Goal: Transaction & Acquisition: Purchase product/service

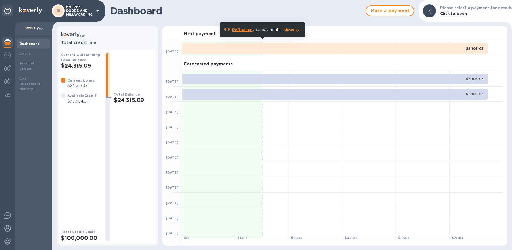
click at [99, 10] on icon at bounding box center [97, 10] width 3 height 1
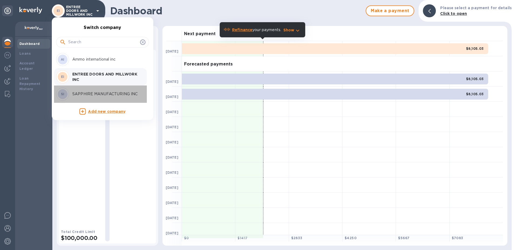
click at [91, 93] on p "SAPPHIRE MANUFACTURING INC" at bounding box center [106, 94] width 68 height 6
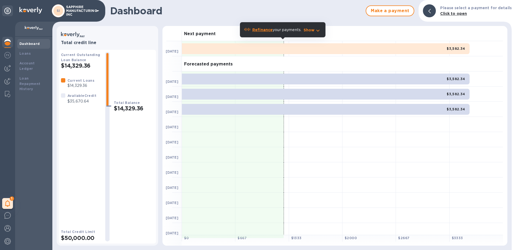
click at [90, 14] on p "SAPPHIRE MANUFACTURING INC" at bounding box center [79, 10] width 27 height 11
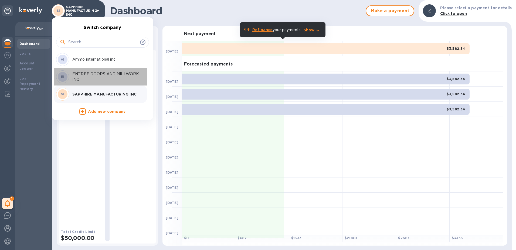
click at [79, 75] on p "ENTREE DOORS AND MILLWORK INC" at bounding box center [106, 76] width 68 height 11
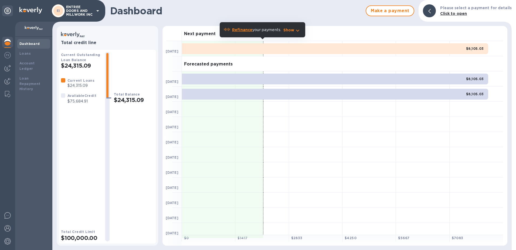
click at [83, 11] on p "ENTREE DOORS AND MILLWORK INC" at bounding box center [79, 10] width 27 height 11
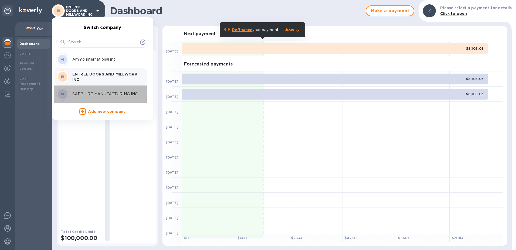
click at [86, 93] on p "SAPPHIRE MANUFACTURING INC" at bounding box center [106, 94] width 68 height 6
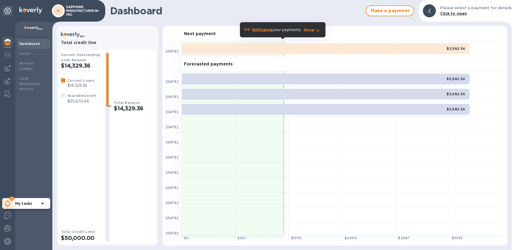
click at [10, 202] on icon at bounding box center [7, 203] width 5 height 6
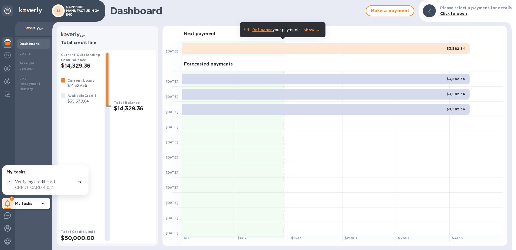
click at [80, 145] on div "Current Loans $14,329.36 Available Credit $35,670.64" at bounding box center [81, 149] width 40 height 142
click at [381, 11] on span "Make a payment" at bounding box center [390, 11] width 39 height 6
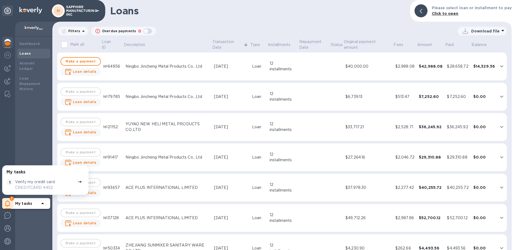
scroll to position [27, 0]
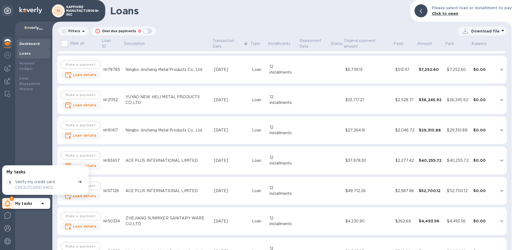
click at [30, 46] on div "Dashboard" at bounding box center [33, 43] width 29 height 5
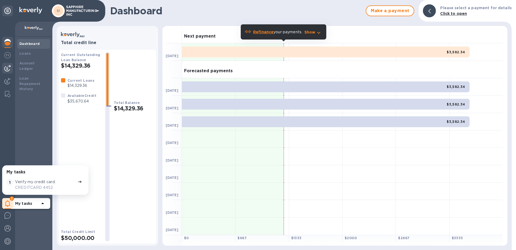
click at [6, 68] on img at bounding box center [7, 68] width 6 height 6
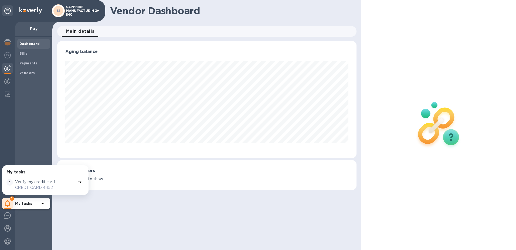
scroll to position [117, 300]
click at [24, 65] on span "Payments" at bounding box center [28, 63] width 18 height 5
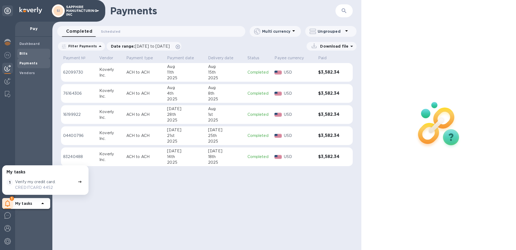
click at [24, 54] on b "Bills" at bounding box center [23, 53] width 8 height 4
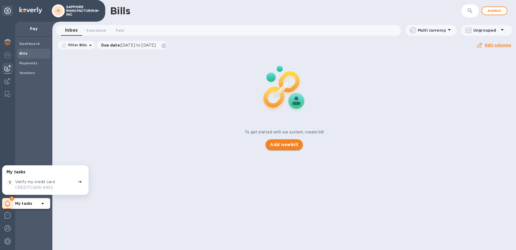
click at [292, 147] on span "Add new bill" at bounding box center [284, 144] width 28 height 6
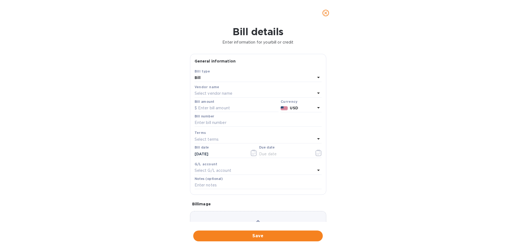
click at [228, 92] on p "Select vendor name" at bounding box center [214, 93] width 38 height 6
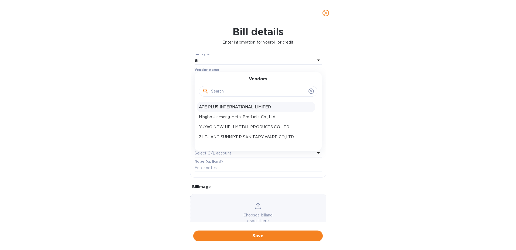
scroll to position [27, 0]
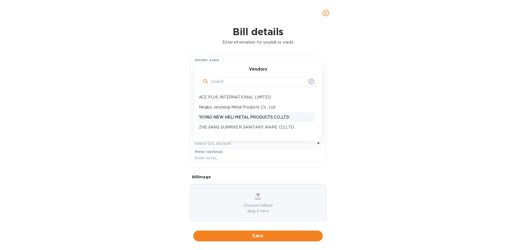
click at [225, 119] on p "YUYAO NEW HELI METAL PRODUCTS CO.,LTD" at bounding box center [256, 117] width 114 height 6
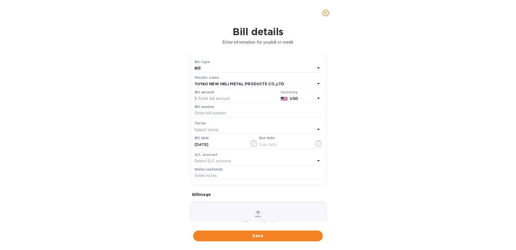
scroll to position [0, 0]
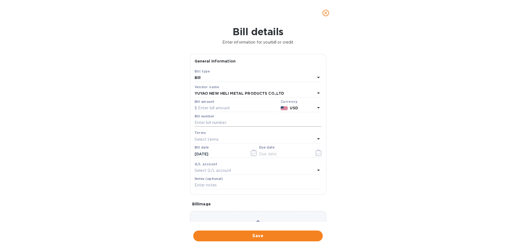
click at [225, 122] on input "text" at bounding box center [258, 123] width 127 height 8
type input "081425"
click at [230, 108] on input "text" at bounding box center [237, 108] width 84 height 8
type input "34,500"
click at [217, 141] on p "Select terms" at bounding box center [207, 139] width 24 height 6
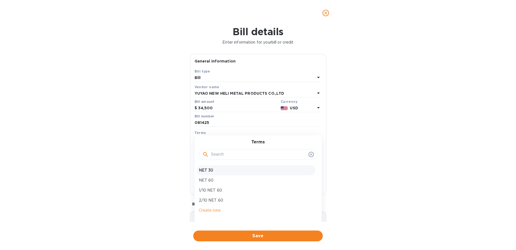
click at [211, 169] on p "NET 30" at bounding box center [256, 170] width 114 height 6
type input "09/13/2025"
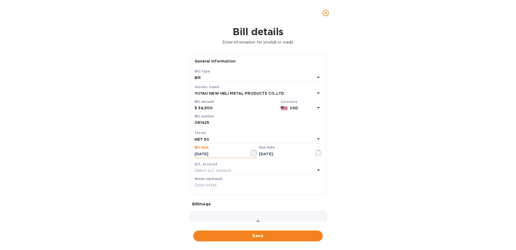
click at [210, 156] on input "08/14/2025" at bounding box center [220, 154] width 51 height 8
click at [249, 153] on button "button" at bounding box center [254, 152] width 13 height 13
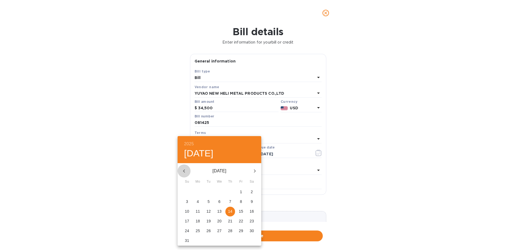
click at [185, 167] on icon "button" at bounding box center [184, 170] width 6 height 6
click at [200, 210] on p "14" at bounding box center [198, 210] width 4 height 5
type input "07/14/2025"
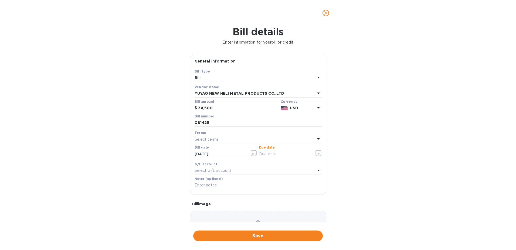
click at [277, 153] on input "text" at bounding box center [284, 154] width 51 height 8
click at [316, 154] on icon "button" at bounding box center [319, 152] width 6 height 6
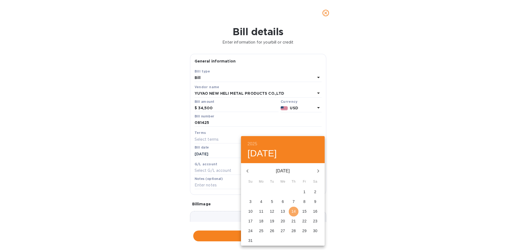
click at [294, 210] on p "14" at bounding box center [294, 210] width 4 height 5
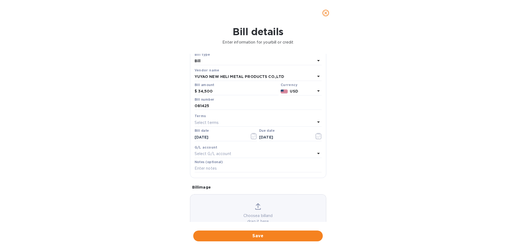
scroll to position [35, 0]
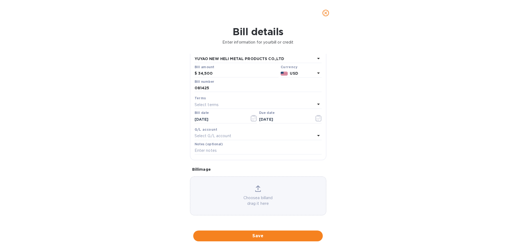
click at [241, 198] on p "Choose a bill and drag it here" at bounding box center [258, 200] width 136 height 11
click at [227, 102] on div "Select terms" at bounding box center [255, 105] width 121 height 8
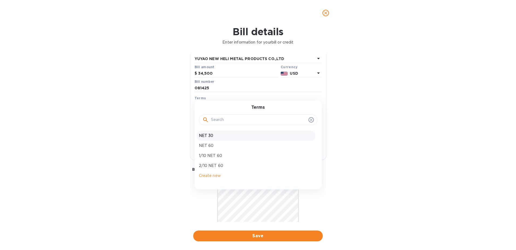
click at [209, 136] on p "NET 30" at bounding box center [256, 136] width 114 height 6
type input "08/13/2025"
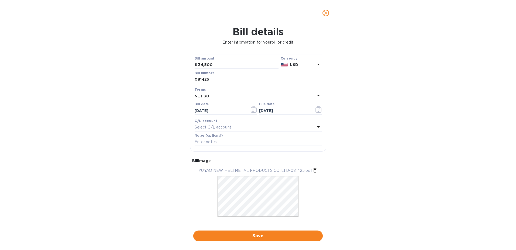
scroll to position [51, 0]
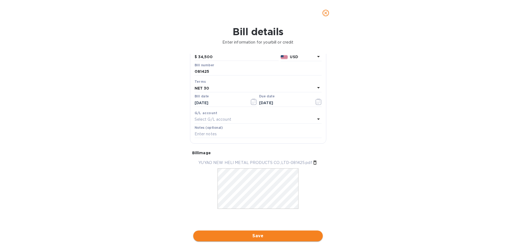
click at [243, 238] on span "Save" at bounding box center [258, 235] width 121 height 6
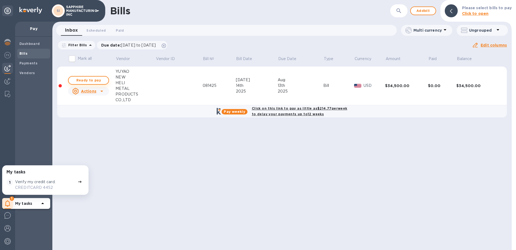
click at [87, 78] on span "Ready to pay" at bounding box center [88, 80] width 31 height 6
click at [95, 82] on span "Ready to pay" at bounding box center [88, 80] width 31 height 6
checkbox input "true"
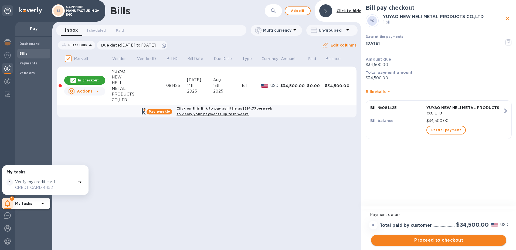
click at [418, 238] on span "Proceed to checkout" at bounding box center [439, 240] width 127 height 6
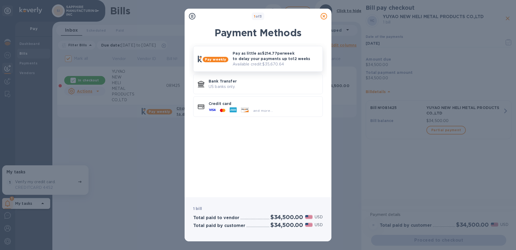
click at [251, 62] on p "Available credit: $35,670.64" at bounding box center [276, 64] width 86 height 6
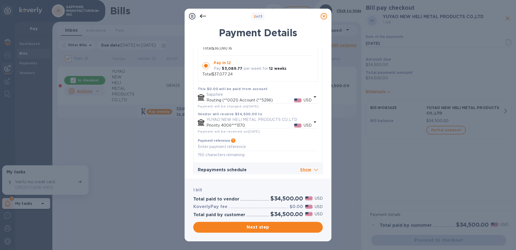
scroll to position [93, 0]
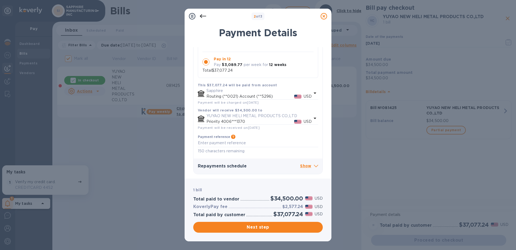
click at [244, 67] on p "per week for" at bounding box center [256, 65] width 25 height 6
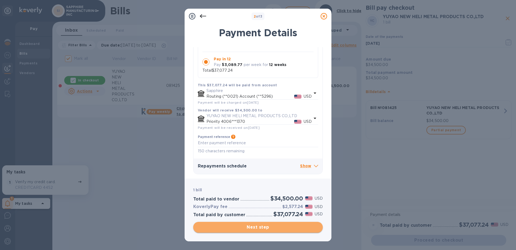
click at [264, 228] on span "Next step" at bounding box center [258, 227] width 121 height 6
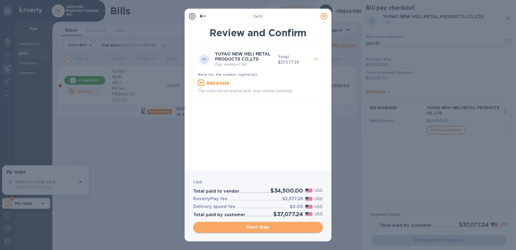
click at [264, 229] on span "Next step" at bounding box center [258, 227] width 121 height 6
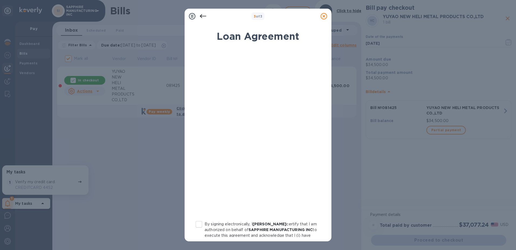
click at [202, 224] on input "By signing electronically, I Michael Friedman certify that I am authorized on b…" at bounding box center [198, 223] width 11 height 11
checkbox input "true"
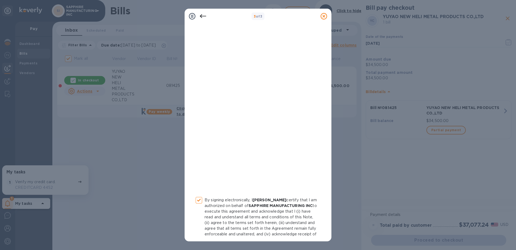
scroll to position [58, 0]
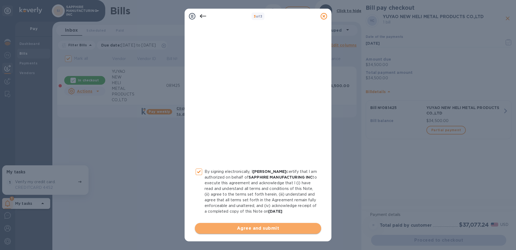
click at [263, 228] on span "Agree and submit" at bounding box center [258, 228] width 118 height 6
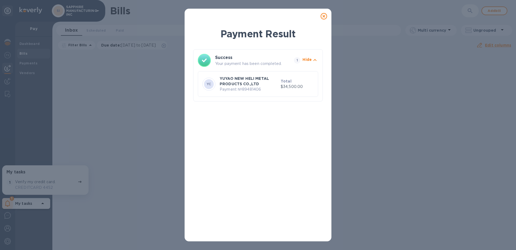
click at [261, 87] on p "Payment № 89481406" at bounding box center [249, 89] width 59 height 6
click at [227, 86] on p "YUYAO NEW HELI METAL PRODUCTS CO.,LTD" at bounding box center [249, 81] width 59 height 11
click at [59, 185] on div "Payment Result Success Your payment has been completed. 1 Hide YC YUYAO NEW HEL…" at bounding box center [258, 125] width 516 height 250
click at [259, 65] on p "Your payment has been completed." at bounding box center [253, 64] width 77 height 6
click at [324, 17] on icon at bounding box center [324, 16] width 6 height 6
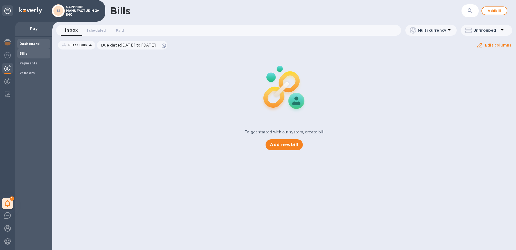
click at [30, 45] on b "Dashboard" at bounding box center [29, 44] width 21 height 4
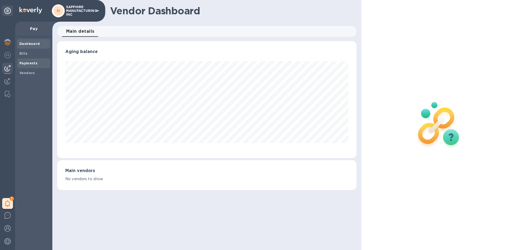
scroll to position [117, 300]
click at [33, 64] on b "Payments" at bounding box center [28, 63] width 18 height 4
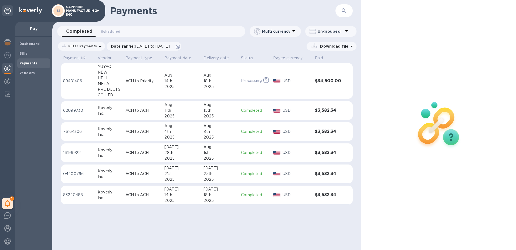
click at [115, 76] on div "HELI" at bounding box center [109, 78] width 23 height 6
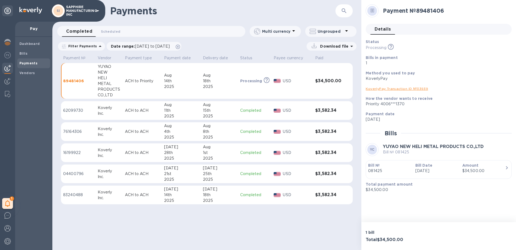
click at [391, 89] on link "KoverlyPay Transaction ID № 33939" at bounding box center [397, 88] width 62 height 4
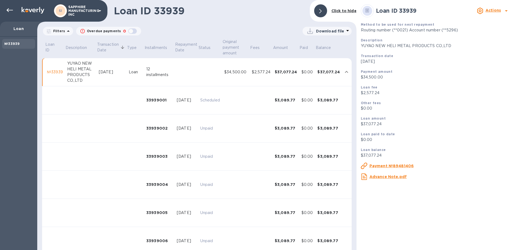
click at [385, 165] on u "Payment №89481406" at bounding box center [392, 165] width 45 height 4
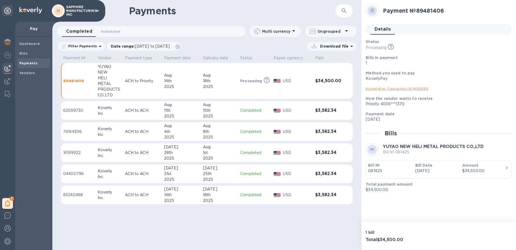
click at [388, 89] on link "KoverlyPay Transaction ID № 33939" at bounding box center [397, 88] width 62 height 4
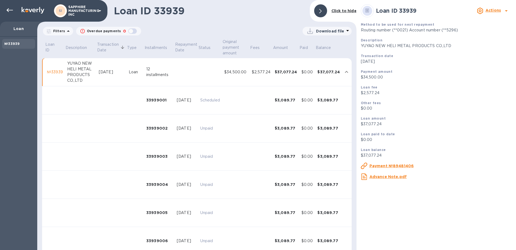
drag, startPoint x: 5, startPoint y: 8, endPoint x: 87, endPoint y: 14, distance: 81.8
click at [87, 14] on div "SI SAPPHIRE MANUFACTURING INC" at bounding box center [54, 11] width 108 height 22
click at [100, 12] on icon at bounding box center [100, 11] width 6 height 6
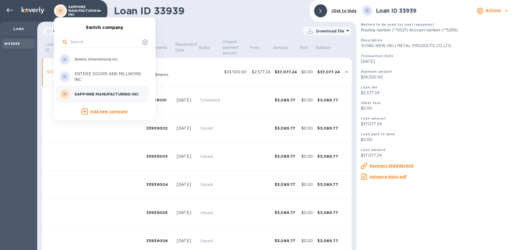
click at [82, 95] on p "SAPPHIRE MANUFACTURING INC" at bounding box center [109, 93] width 68 height 5
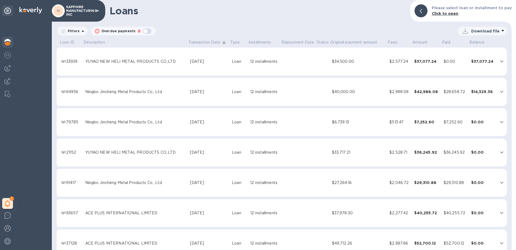
click at [9, 45] on img at bounding box center [7, 42] width 6 height 6
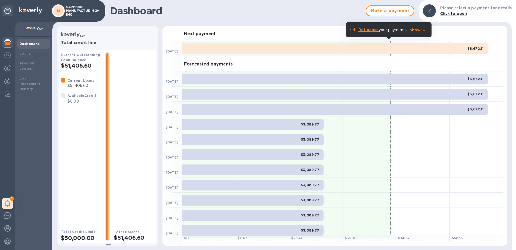
click at [98, 11] on icon at bounding box center [97, 10] width 3 height 1
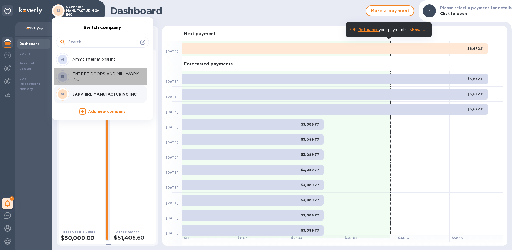
click at [92, 82] on div "EI ENTREE DOORS AND MILLWORK INC" at bounding box center [98, 76] width 84 height 13
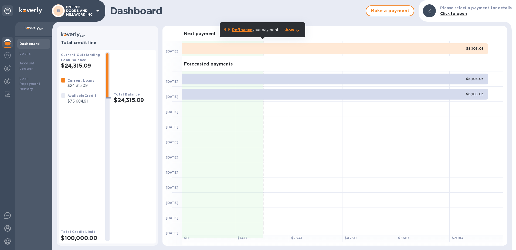
click at [29, 43] on b "Dashboard" at bounding box center [29, 44] width 21 height 4
click at [28, 64] on b "Account Ledger" at bounding box center [26, 65] width 15 height 9
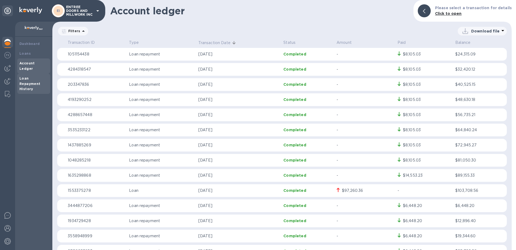
click at [27, 80] on b "Loan Repayment History" at bounding box center [29, 83] width 21 height 15
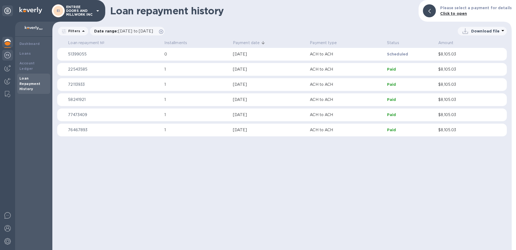
click at [8, 54] on img at bounding box center [7, 55] width 6 height 6
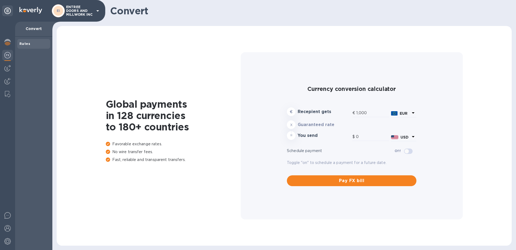
type input "1,171.54"
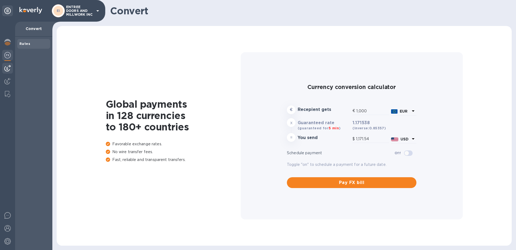
click at [6, 67] on img at bounding box center [7, 68] width 6 height 6
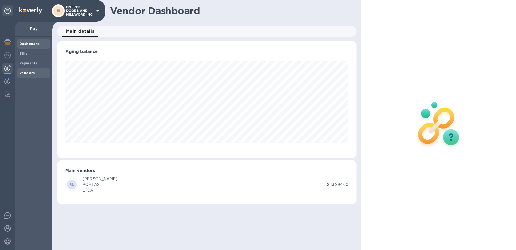
click at [26, 75] on span "Vendors" at bounding box center [27, 72] width 16 height 5
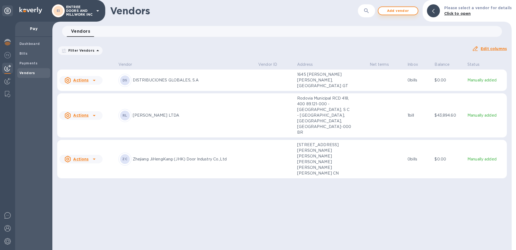
click at [404, 11] on span "Add vendor" at bounding box center [398, 11] width 31 height 6
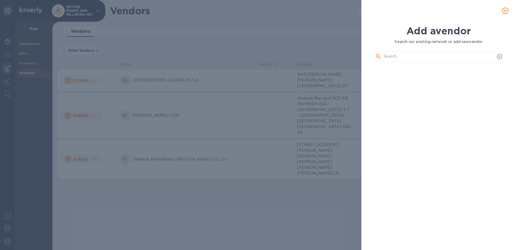
scroll to position [165, 137]
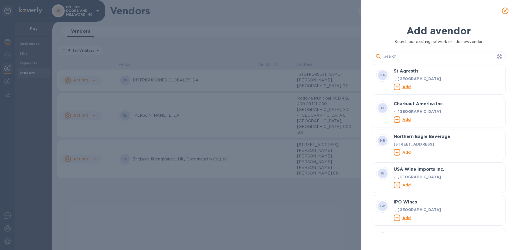
click at [394, 52] on div at bounding box center [439, 56] width 134 height 11
click at [391, 56] on input "text" at bounding box center [439, 56] width 111 height 8
paste input "JINAN TECHPRO CNC EQUIPMENT CO.,LTD"
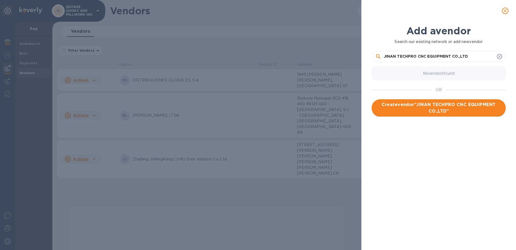
type input "JINAN TECHPRO CNC EQUIPMENT CO.,LTD"
click at [434, 110] on span "Create vendor " JINAN TECHPRO CNC EQUIPMENT CO.,LTD "" at bounding box center [439, 107] width 126 height 13
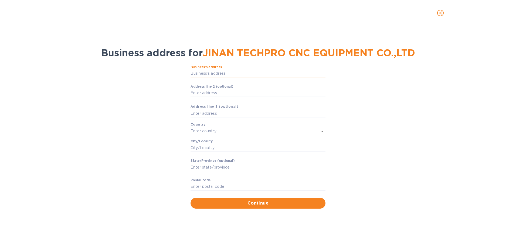
click at [220, 72] on input "Business’s аddress" at bounding box center [258, 73] width 135 height 8
paste input "Room 404/405 Building 3, Zhongrun Century Center,12111 Jingshi Road,Lixia Distr…"
type input "Room 404/405 Building 3, Zhongrun Century Center,12111 Jingshi Road,Lixia Distr…"
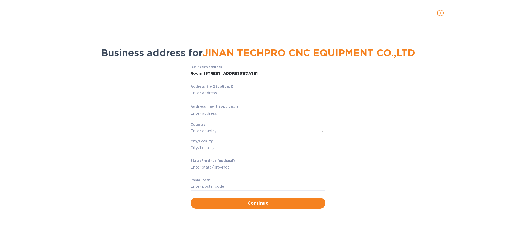
click at [247, 88] on div "Аddress line 2 (optional) ​" at bounding box center [258, 94] width 135 height 19
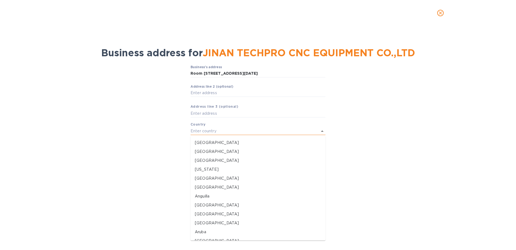
click at [218, 130] on input "text" at bounding box center [251, 131] width 120 height 8
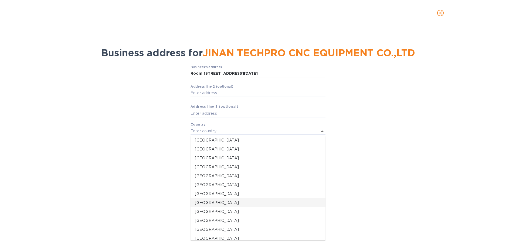
scroll to position [270, 0]
click at [208, 211] on p "China" at bounding box center [258, 211] width 126 height 6
type input "China"
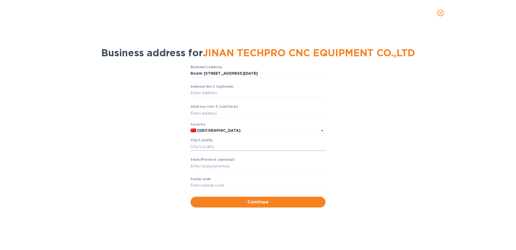
click at [203, 146] on input "Сity/Locаlity" at bounding box center [258, 146] width 135 height 8
click at [193, 166] on input "Stаte/Province (optional)" at bounding box center [258, 166] width 135 height 8
paste input "Shandong"
type input "Shandong"
click at [209, 144] on input "Сity/Locаlity" at bounding box center [258, 146] width 135 height 8
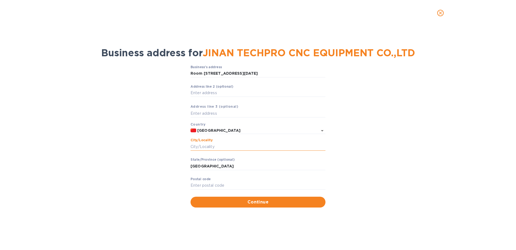
paste input "Jinan"
type input "Jinan"
click at [213, 182] on input "Pоstal cоde" at bounding box center [258, 185] width 135 height 8
paste input "12111"
type input "12111"
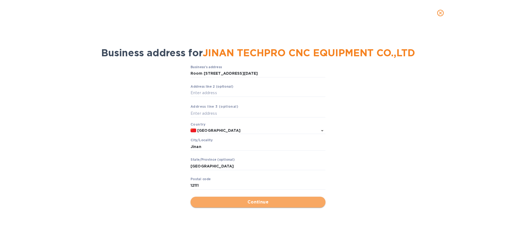
click at [214, 203] on span "Continue" at bounding box center [258, 202] width 126 height 6
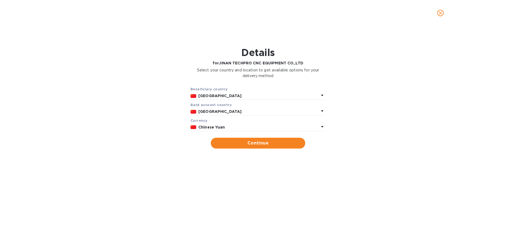
click at [207, 127] on b "Chinese Yuan" at bounding box center [212, 127] width 27 height 4
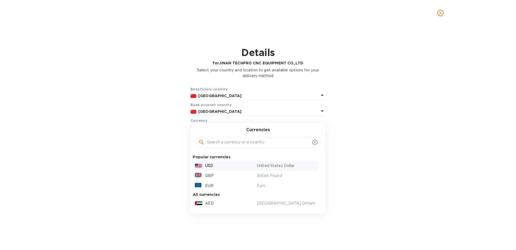
click at [206, 165] on p "USD" at bounding box center [209, 166] width 8 height 6
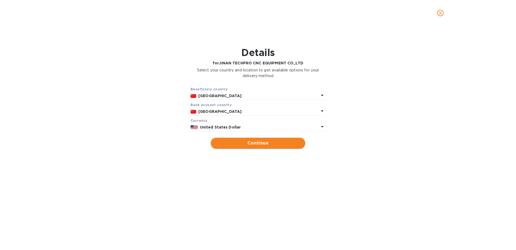
click at [234, 146] on span "Continue" at bounding box center [258, 143] width 86 height 6
type input "JINAN TECHPRO CNC EQUIPMENT CO.,LTD"
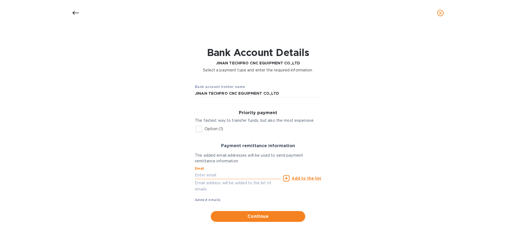
click at [212, 177] on input "text" at bounding box center [238, 175] width 86 height 8
type input "adriana@ammoelectric.com"
type input "318020"
type input "TAIZHOU"
type input "CHENGJIANG INDUSTRIAL AREA HUANGYAN DISTRICT"
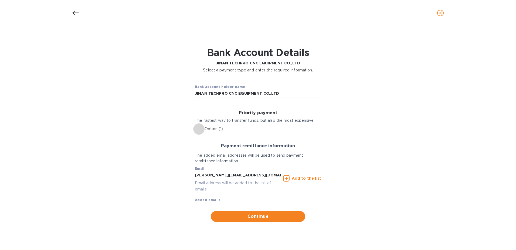
click at [197, 131] on input "Option (1)" at bounding box center [198, 128] width 11 height 11
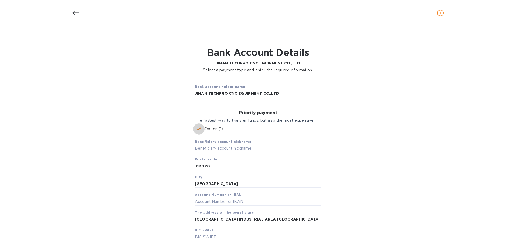
click at [198, 130] on input "Option (1)" at bounding box center [198, 128] width 11 height 11
checkbox input "false"
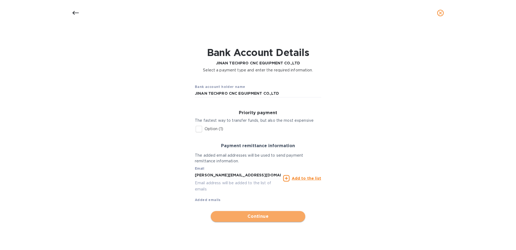
click at [262, 218] on span "Continue" at bounding box center [258, 216] width 86 height 6
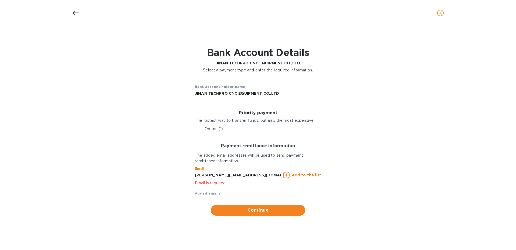
click at [248, 177] on input "adriana@ammoelectric.com" at bounding box center [238, 175] width 86 height 8
click at [300, 175] on u "Add to the list" at bounding box center [306, 175] width 29 height 4
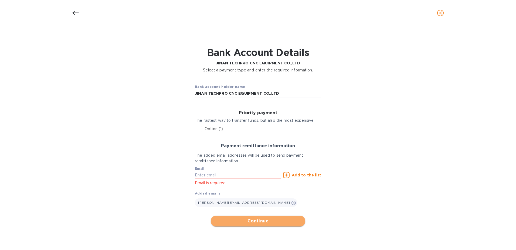
click at [246, 220] on span "Continue" at bounding box center [258, 220] width 86 height 6
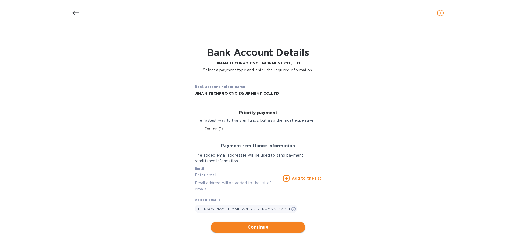
click at [263, 228] on span "Continue" at bounding box center [258, 227] width 86 height 6
click at [200, 131] on input "Option (1)" at bounding box center [198, 128] width 11 height 11
checkbox input "true"
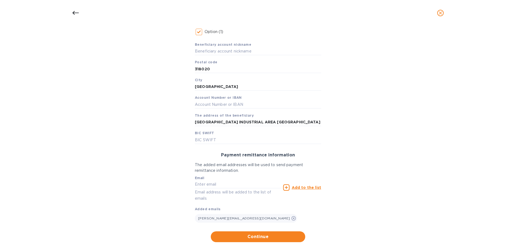
scroll to position [106, 0]
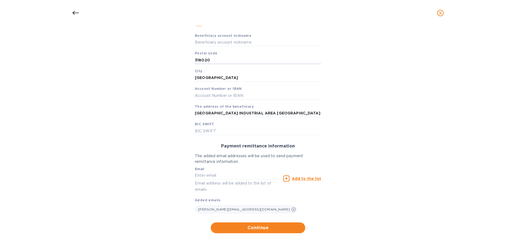
drag, startPoint x: 215, startPoint y: 60, endPoint x: 167, endPoint y: 60, distance: 48.6
click at [167, 60] on div "Bank account holder name JINAN TECHPRO CNC EQUIPMENT CO.,LTD Priority payment T…" at bounding box center [258, 103] width 502 height 266
paste input "12111"
type input "12111"
click at [228, 96] on input "text" at bounding box center [258, 95] width 126 height 8
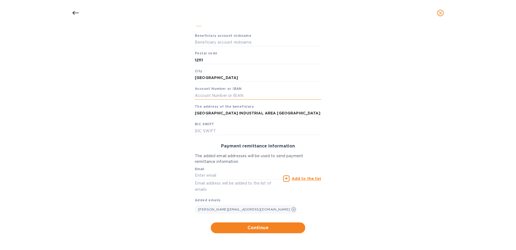
click at [202, 99] on input "text" at bounding box center [258, 95] width 126 height 8
paste input "95600024168"
type input "95600024168"
click at [230, 126] on div "Beneficiary account nickname Postal code 12111 City TAIZHOU Account Number or I…" at bounding box center [258, 82] width 126 height 106
click at [231, 130] on input "text" at bounding box center [258, 131] width 126 height 8
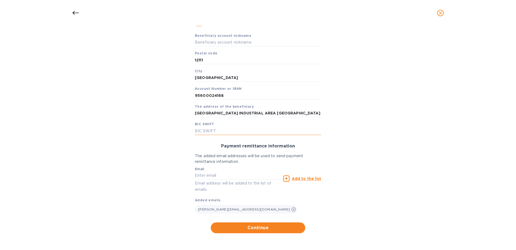
click at [205, 131] on input "text" at bounding box center [258, 131] width 126 height 8
paste input "CITISGSGXXX"
type input "CITISGSGXXX"
click at [265, 227] on span "Continue" at bounding box center [258, 227] width 86 height 6
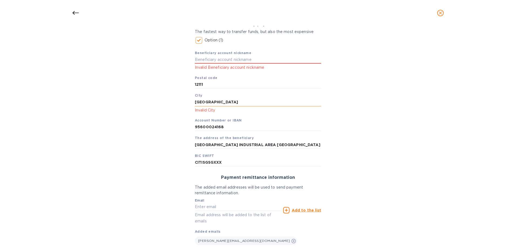
scroll to position [79, 0]
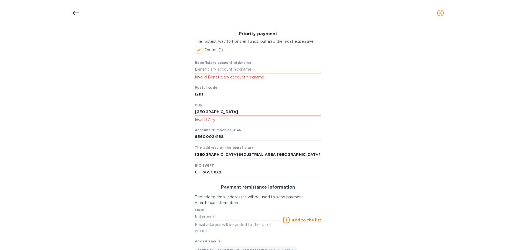
click at [204, 69] on input "text" at bounding box center [258, 69] width 126 height 8
paste input "JINAN TECHPRO CNC EQUIPMENT CO.,LTD"
click at [360, 90] on div "Bank account holder name JINAN TECHPRO CNC EQUIPMENT CO.,LTD Priority payment T…" at bounding box center [258, 137] width 502 height 280
click at [306, 92] on input "12111" at bounding box center [258, 94] width 126 height 8
click at [302, 75] on p "Invalid Beneficiary account nickname" at bounding box center [258, 77] width 126 height 6
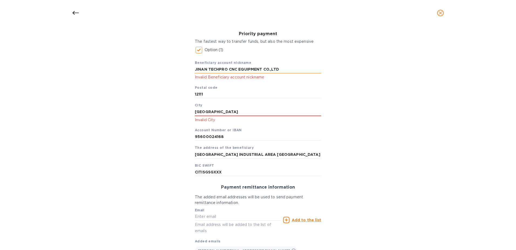
click at [298, 72] on input "JINAN TECHPRO CNC EQUIPMENT CO.,LTD" at bounding box center [258, 69] width 126 height 8
click at [270, 69] on input "JINAN TECHPRO CNC EQUIPMENT CO.,LTD" at bounding box center [258, 69] width 126 height 8
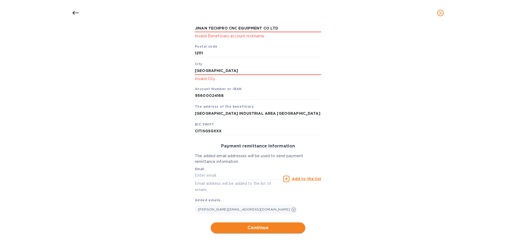
type input "JINAN TECHPRO CNC EQUIPMENT CO LTD"
click at [255, 229] on span "Continue" at bounding box center [258, 227] width 86 height 6
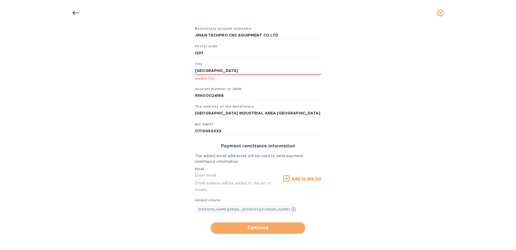
click at [243, 229] on span "Continue" at bounding box center [258, 227] width 86 height 6
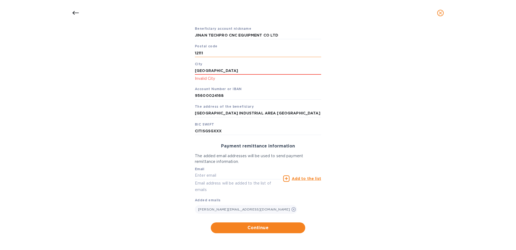
click at [205, 53] on input "12111" at bounding box center [258, 53] width 126 height 8
type input "121111"
click at [360, 120] on div "Bank account holder name JINAN TECHPRO CNC EQUIPMENT CO.,LTD Priority payment T…" at bounding box center [258, 99] width 502 height 273
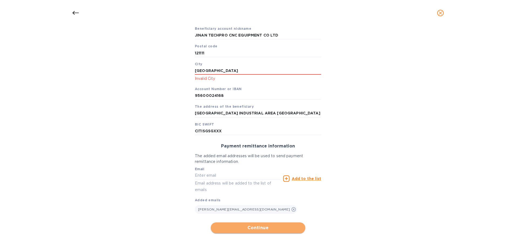
click at [254, 226] on span "Continue" at bounding box center [258, 227] width 86 height 6
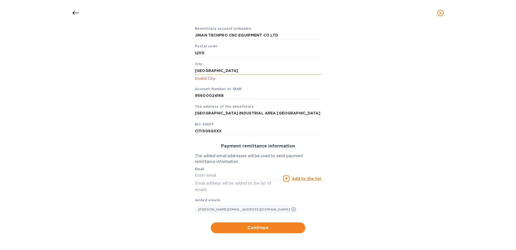
click at [219, 69] on input "TAIZHOU" at bounding box center [258, 71] width 126 height 8
type input "adriana@ammoelectric.com"
drag, startPoint x: 222, startPoint y: 70, endPoint x: 133, endPoint y: 72, distance: 88.9
click at [136, 72] on div "Bank account holder name JINAN TECHPRO CNC EQUIPMENT CO.,LTD Priority payment T…" at bounding box center [258, 99] width 502 height 273
paste input "Shandong"
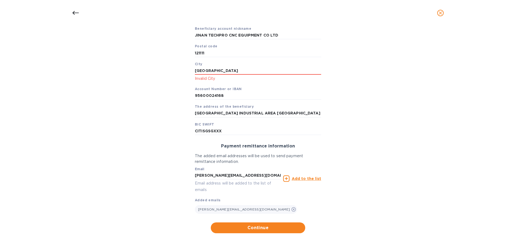
type input "Shandong"
click at [354, 127] on div "Bank account holder name JINAN TECHPRO CNC EQUIPMENT CO.,LTD Priority payment T…" at bounding box center [258, 99] width 502 height 273
click at [252, 227] on span "Continue" at bounding box center [258, 227] width 86 height 6
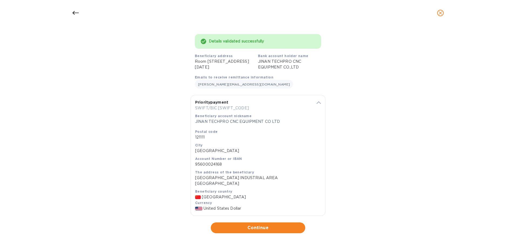
scroll to position [41, 0]
click at [239, 227] on span "Continue" at bounding box center [258, 227] width 86 height 6
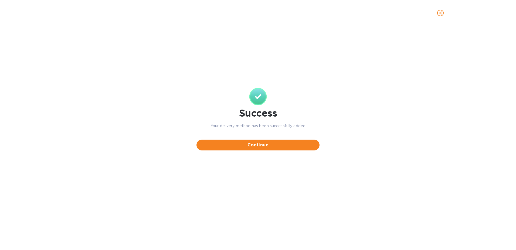
scroll to position [0, 0]
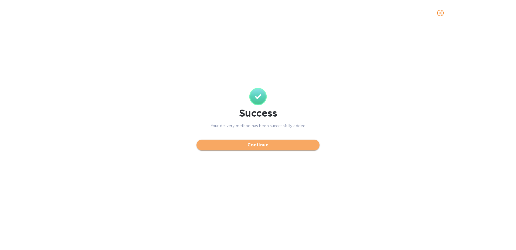
click at [270, 148] on button "Continue" at bounding box center [258, 144] width 123 height 11
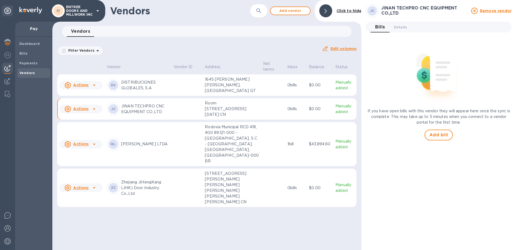
scroll to position [16, 0]
click at [27, 72] on b "Vendors" at bounding box center [27, 73] width 16 height 4
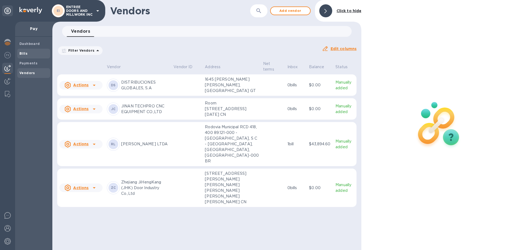
click at [29, 50] on div "Bills" at bounding box center [33, 54] width 33 height 10
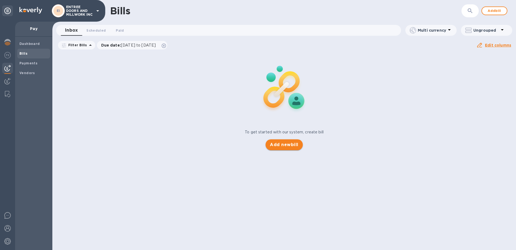
click at [286, 147] on span "Add new bill" at bounding box center [284, 144] width 28 height 6
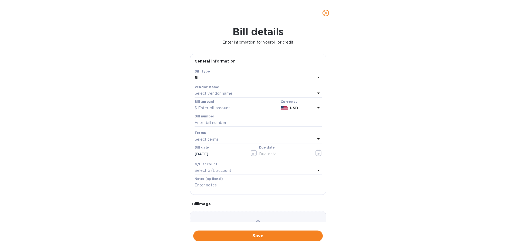
click at [204, 108] on input "text" at bounding box center [237, 108] width 84 height 8
type input "13,815"
click at [209, 94] on p "Select vendor name" at bounding box center [214, 93] width 38 height 6
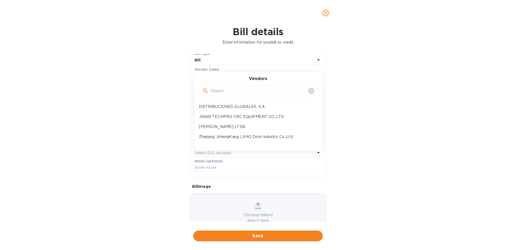
scroll to position [27, 0]
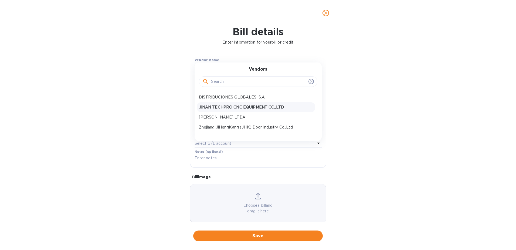
click at [221, 108] on p "JINAN TECHPRO CNC EQUIPMENT CO.,LTD" at bounding box center [256, 107] width 114 height 6
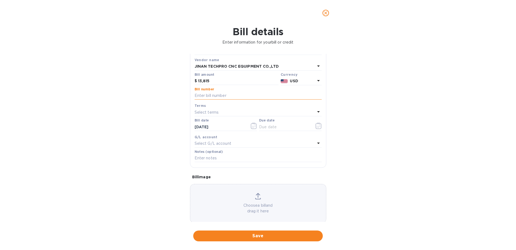
click at [207, 95] on input "text" at bounding box center [258, 96] width 127 height 8
paste input "TPMWC250308"
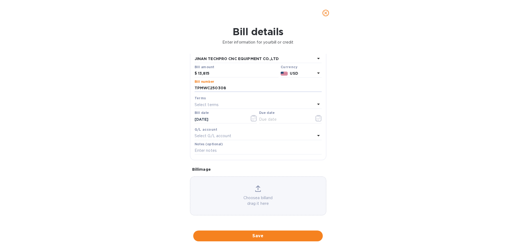
type input "TPMWC250308"
click at [236, 193] on div "Choose a bill and drag it here" at bounding box center [258, 195] width 136 height 21
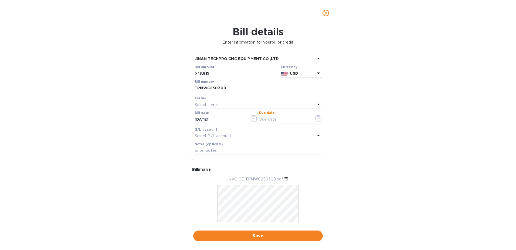
click at [290, 121] on input "text" at bounding box center [284, 119] width 51 height 8
click at [228, 105] on div "Select terms" at bounding box center [255, 105] width 121 height 8
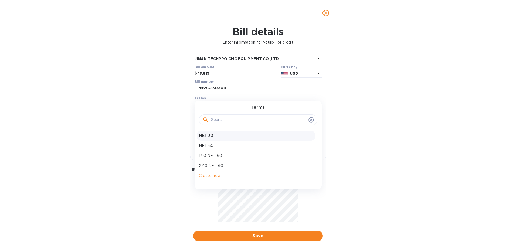
click at [209, 134] on p "NET 30" at bounding box center [256, 136] width 114 height 6
type input "09/13/2025"
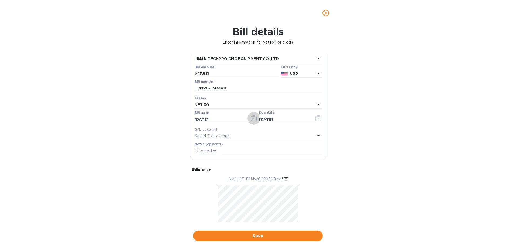
click at [253, 118] on icon "button" at bounding box center [254, 118] width 6 height 6
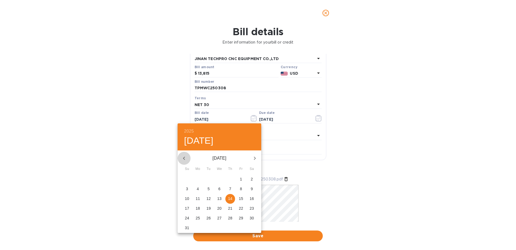
click at [182, 157] on icon "button" at bounding box center [184, 158] width 6 height 6
click at [201, 197] on span "14" at bounding box center [198, 198] width 10 height 5
type input "07/14/2025"
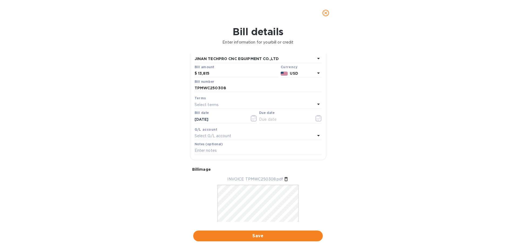
click at [218, 108] on div "Select terms" at bounding box center [255, 105] width 121 height 8
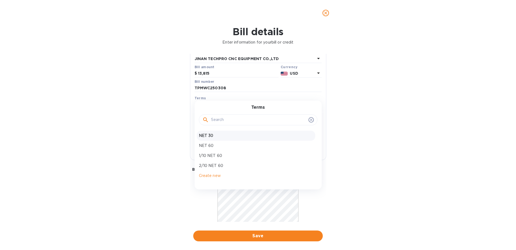
click at [209, 135] on p "NET 30" at bounding box center [256, 136] width 114 height 6
type input "08/13/2025"
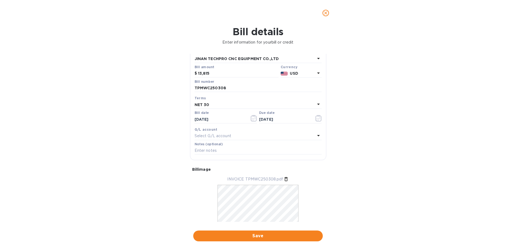
scroll to position [51, 0]
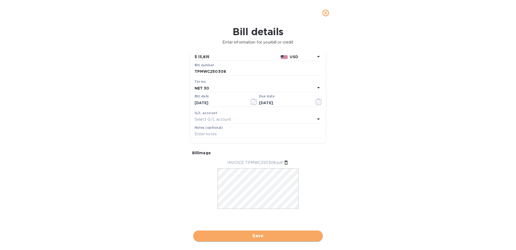
click at [250, 235] on span "Save" at bounding box center [258, 235] width 121 height 6
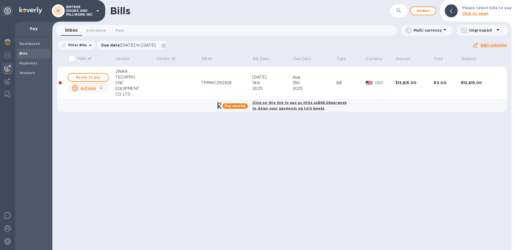
click at [96, 79] on div "Bills ​ Add bill Please select bills to pay Click to open Inbox 0 Scheduled 0 P…" at bounding box center [282, 125] width 460 height 250
click at [96, 79] on span "Ready to pay" at bounding box center [88, 77] width 31 height 6
checkbox input "true"
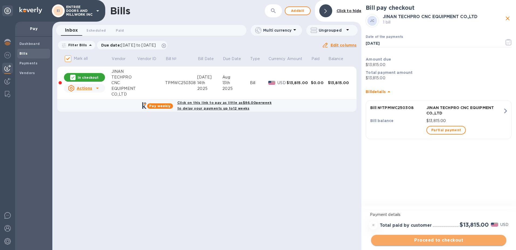
click at [431, 240] on span "Proceed to checkout" at bounding box center [439, 240] width 127 height 6
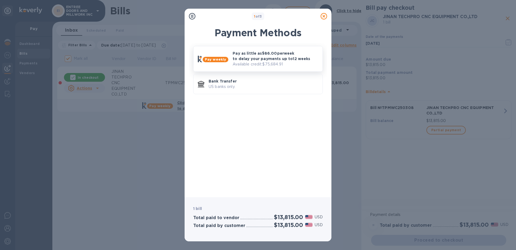
click at [231, 57] on div "Pay as little as $86.00 per week to delay your payments up to 12 weeks Availabl…" at bounding box center [276, 58] width 90 height 21
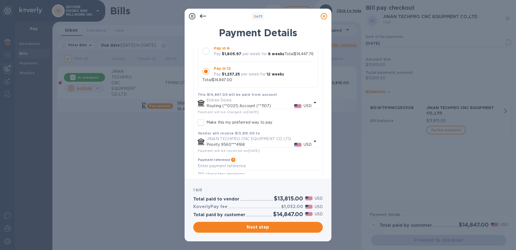
scroll to position [81, 0]
click at [205, 74] on div at bounding box center [206, 70] width 7 height 7
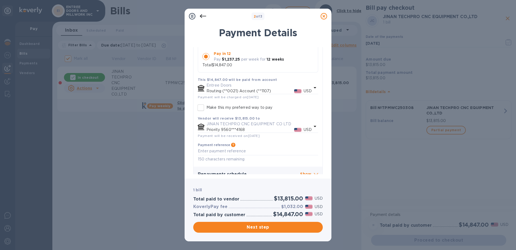
scroll to position [106, 0]
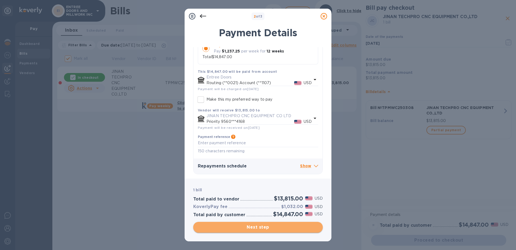
click at [233, 229] on span "Next step" at bounding box center [258, 227] width 121 height 6
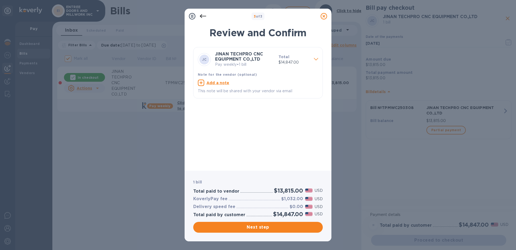
click at [237, 236] on div "1 bill Total paid to vendor $13,815.00 USD KoverlyPay fee $1,032.00 USD Deliver…" at bounding box center [258, 205] width 147 height 71
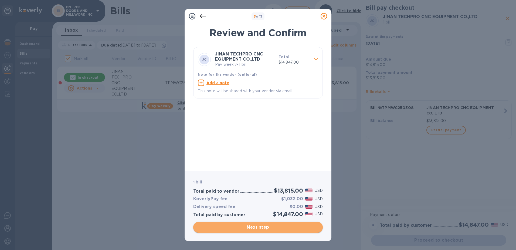
click at [241, 228] on span "Next step" at bounding box center [258, 227] width 121 height 6
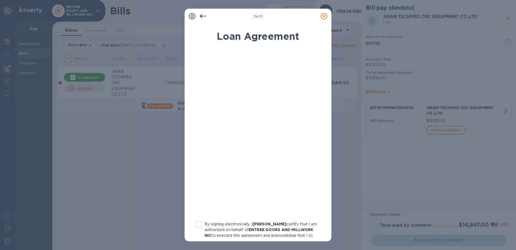
click at [199, 225] on input "By signing electronically, I Michael Friedman certify that I am authorized on b…" at bounding box center [198, 223] width 11 height 11
checkbox input "true"
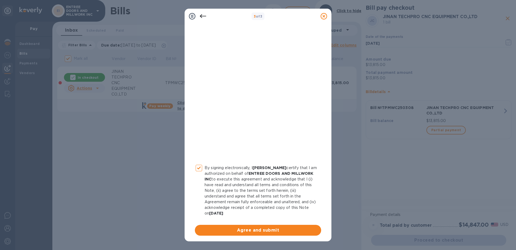
scroll to position [58, 0]
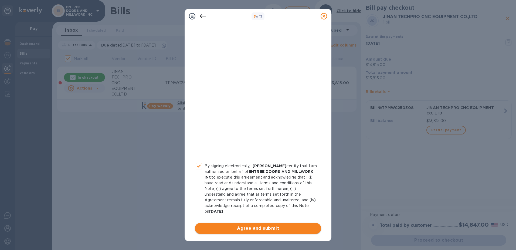
click at [249, 230] on span "Agree and submit" at bounding box center [258, 228] width 118 height 6
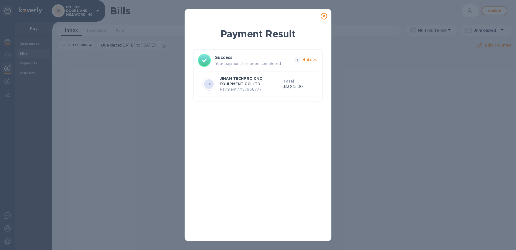
click at [257, 83] on p "JINAN TECHPRO CNC EQUIPMENT CO.,LTD" at bounding box center [251, 81] width 62 height 11
click at [314, 59] on icon "button" at bounding box center [315, 60] width 6 height 6
click at [246, 86] on p "JINAN TECHPRO CNC EQUIPMENT CO.,LTD" at bounding box center [251, 81] width 62 height 11
click at [324, 17] on icon at bounding box center [324, 16] width 6 height 6
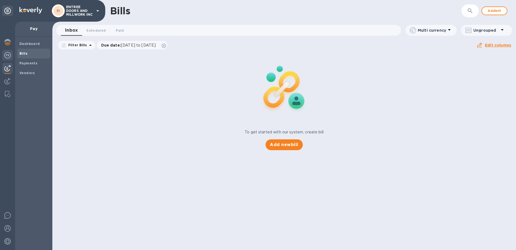
click at [6, 54] on img at bounding box center [7, 55] width 6 height 6
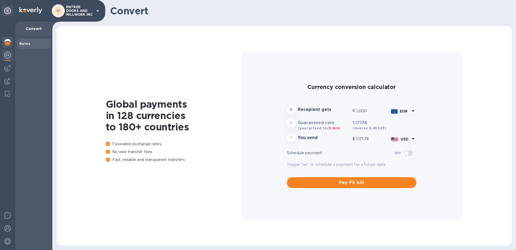
click at [8, 45] on img at bounding box center [7, 42] width 6 height 6
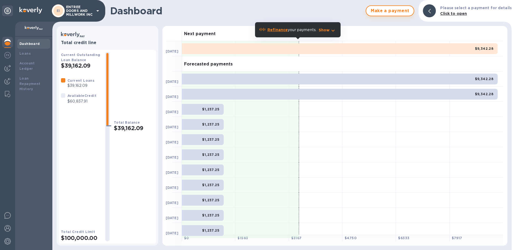
click at [391, 9] on span "Make a payment" at bounding box center [390, 11] width 39 height 6
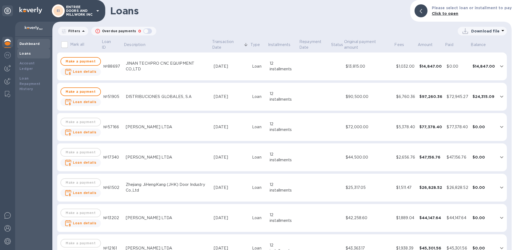
click at [22, 44] on b "Dashboard" at bounding box center [29, 44] width 21 height 4
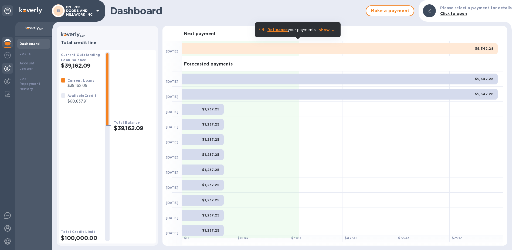
click at [5, 66] on img at bounding box center [7, 68] width 6 height 6
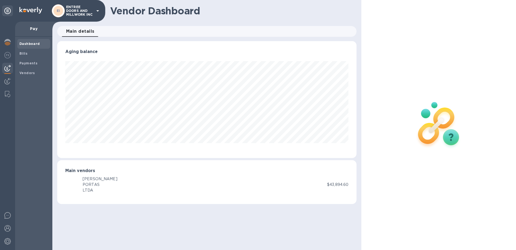
scroll to position [117, 300]
click at [35, 54] on span "Bills" at bounding box center [33, 53] width 29 height 5
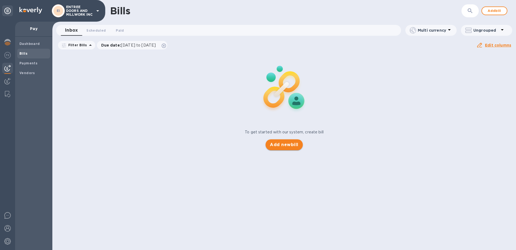
click at [285, 143] on span "Add new bill" at bounding box center [284, 144] width 28 height 6
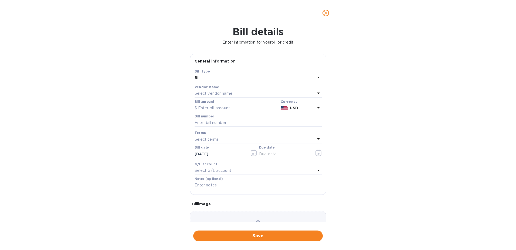
click at [218, 94] on p "Select vendor name" at bounding box center [214, 93] width 38 height 6
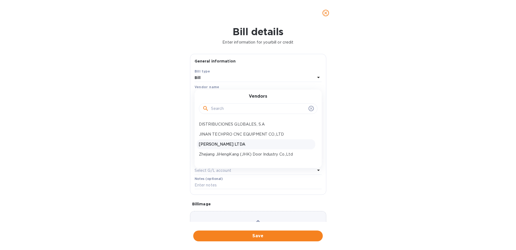
scroll to position [27, 0]
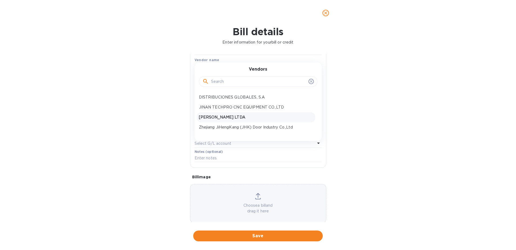
click at [217, 117] on p "ROSINA PORTAS LTDA" at bounding box center [256, 117] width 114 height 6
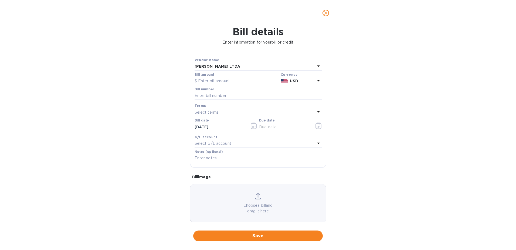
click at [218, 81] on input "text" at bounding box center [237, 81] width 84 height 8
paste input "59,000.00"
type input "59,000.00"
click at [240, 99] on input "text" at bounding box center [258, 96] width 127 height 8
type input "081425"
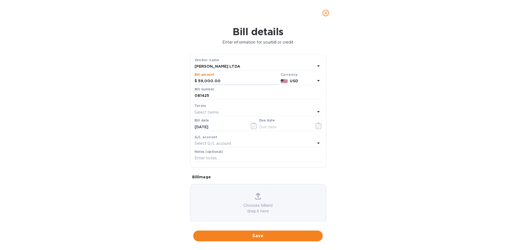
drag, startPoint x: 236, startPoint y: 82, endPoint x: 154, endPoint y: 77, distance: 81.7
click at [154, 77] on div "Bill details Enter information for your bill or credit General information Save…" at bounding box center [258, 138] width 516 height 224
type input "59,000"
click at [220, 110] on div "Select terms" at bounding box center [255, 112] width 121 height 8
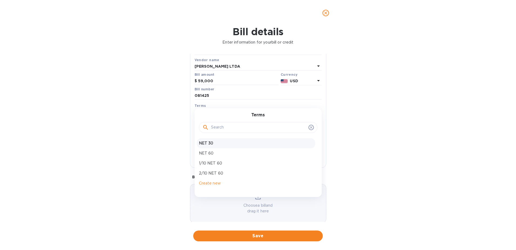
click at [212, 143] on p "NET 30" at bounding box center [256, 143] width 114 height 6
type input "09/13/2025"
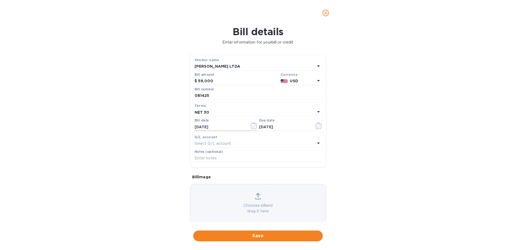
click at [254, 126] on icon "button" at bounding box center [254, 125] width 6 height 6
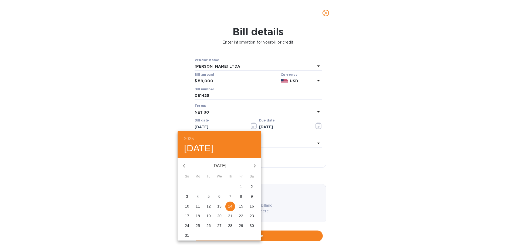
click at [183, 163] on icon "button" at bounding box center [184, 165] width 6 height 6
click at [200, 204] on p "14" at bounding box center [198, 205] width 4 height 5
type input "07/14/2025"
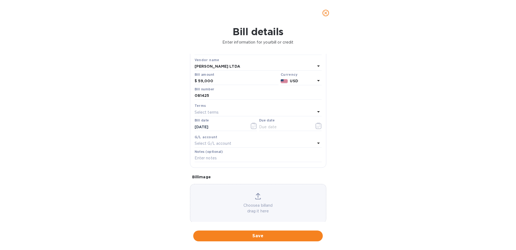
click at [245, 111] on div "Select terms" at bounding box center [255, 112] width 121 height 8
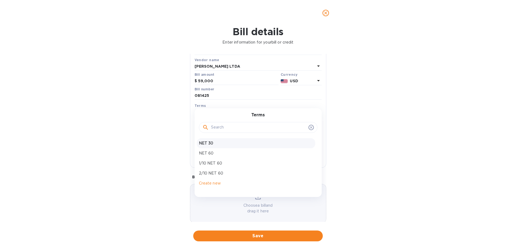
click at [209, 143] on p "NET 30" at bounding box center [256, 143] width 114 height 6
type input "08/13/2025"
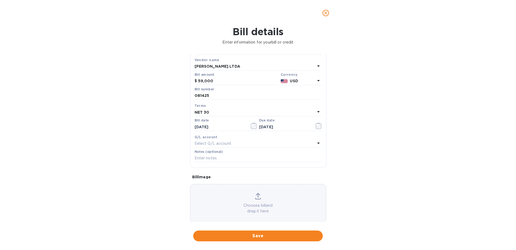
click at [250, 209] on p "Choose a bill and drag it here" at bounding box center [258, 207] width 136 height 11
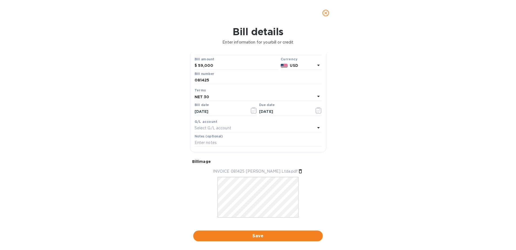
scroll to position [51, 0]
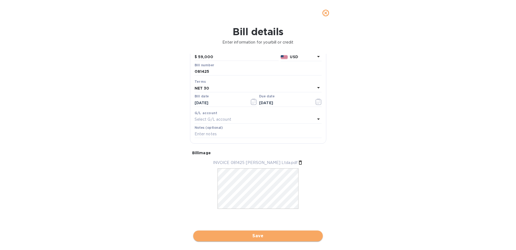
click at [266, 234] on span "Save" at bounding box center [258, 235] width 121 height 6
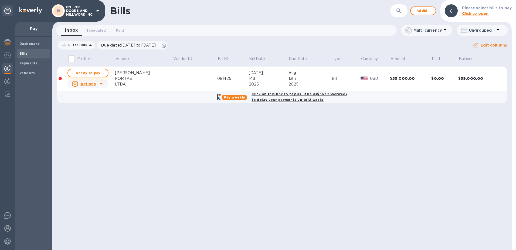
click at [87, 72] on span "Ready to pay" at bounding box center [87, 73] width 31 height 6
checkbox input "true"
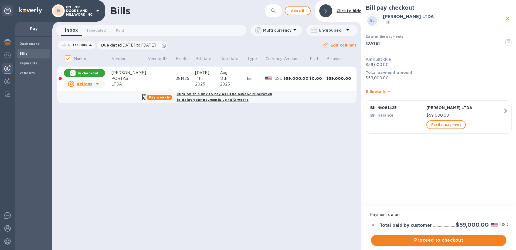
click at [435, 238] on span "Proceed to checkout" at bounding box center [439, 240] width 127 height 6
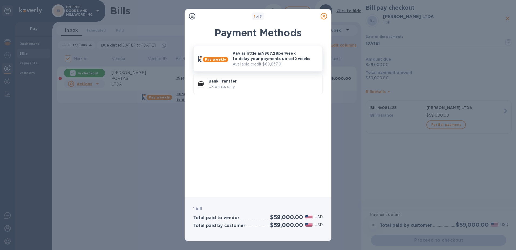
click at [239, 62] on p "Available credit: $60,837.91" at bounding box center [276, 64] width 86 height 6
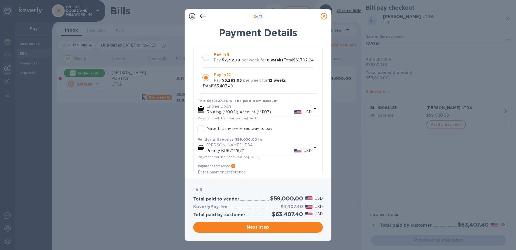
scroll to position [50, 0]
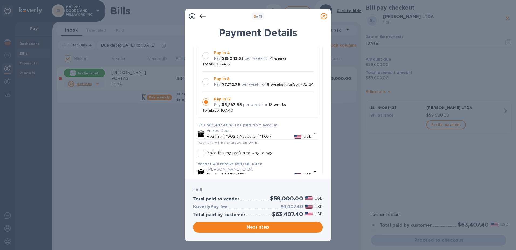
click at [207, 101] on div at bounding box center [206, 101] width 7 height 7
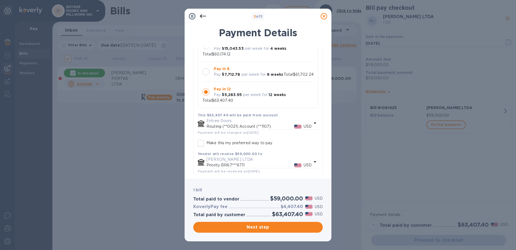
scroll to position [77, 0]
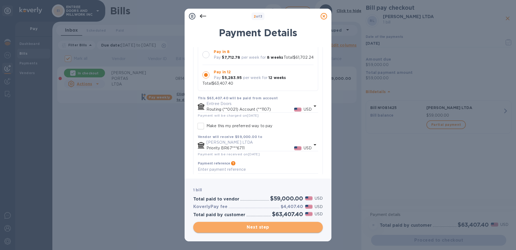
click at [263, 227] on span "Next step" at bounding box center [258, 227] width 121 height 6
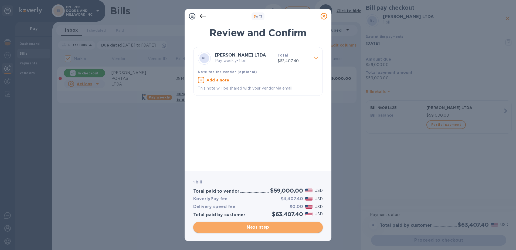
click at [272, 227] on span "Next step" at bounding box center [258, 227] width 121 height 6
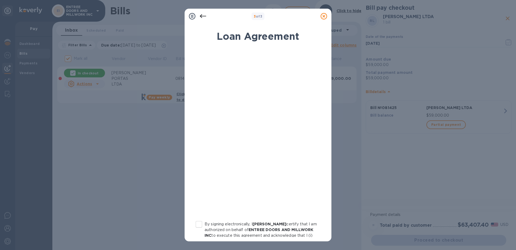
click at [199, 226] on input "By signing electronically, I Michael Friedman certify that I am authorized on b…" at bounding box center [198, 223] width 11 height 11
checkbox input "true"
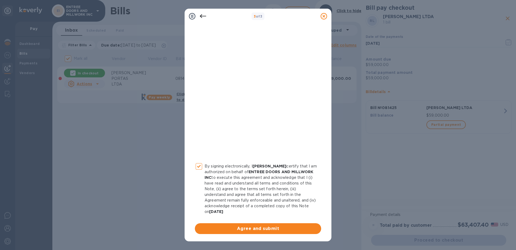
scroll to position [58, 0]
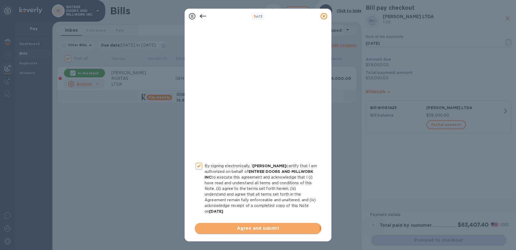
click at [244, 231] on span "Agree and submit" at bounding box center [258, 228] width 118 height 6
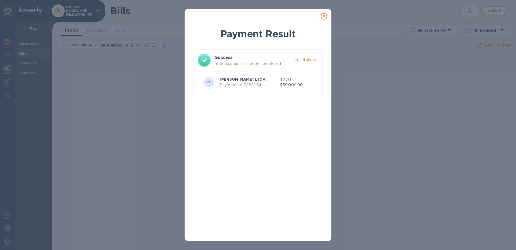
click at [326, 17] on icon at bounding box center [324, 16] width 6 height 6
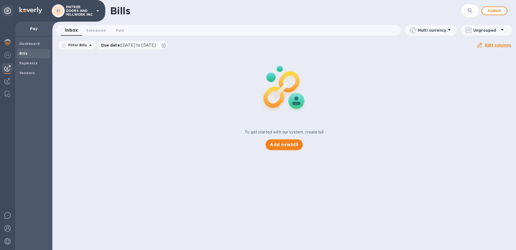
click at [100, 10] on icon at bounding box center [98, 11] width 6 height 6
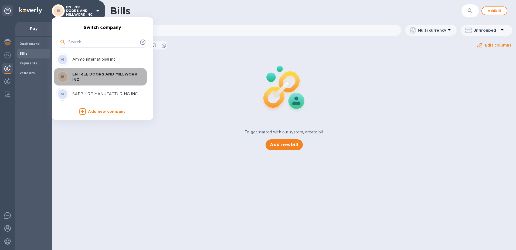
click at [90, 77] on p "ENTREE DOORS AND MILLWORK INC" at bounding box center [106, 76] width 68 height 11
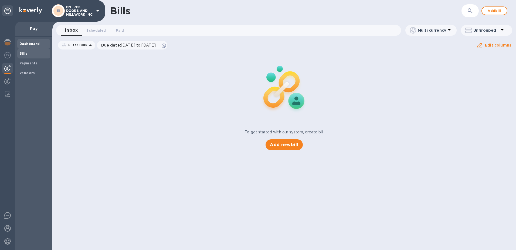
click at [33, 45] on b "Dashboard" at bounding box center [29, 44] width 21 height 4
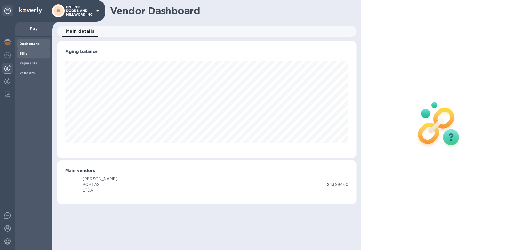
scroll to position [117, 300]
click at [5, 42] on img at bounding box center [7, 42] width 6 height 6
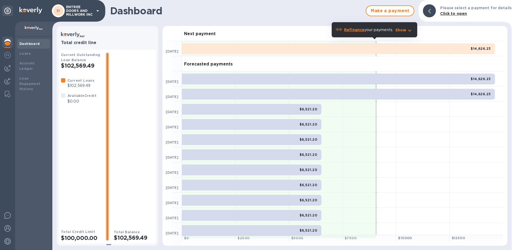
click at [91, 11] on p "ENTREE DOORS AND MILLWORK INC" at bounding box center [79, 10] width 27 height 11
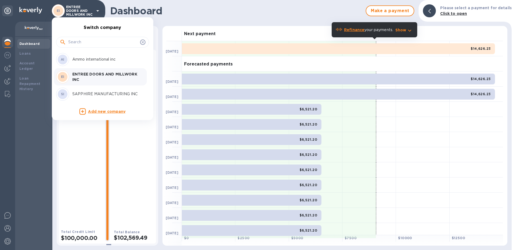
click at [76, 93] on p "SAPPHIRE MANUFACTURING INC" at bounding box center [106, 94] width 68 height 6
